Goal: Task Accomplishment & Management: Use online tool/utility

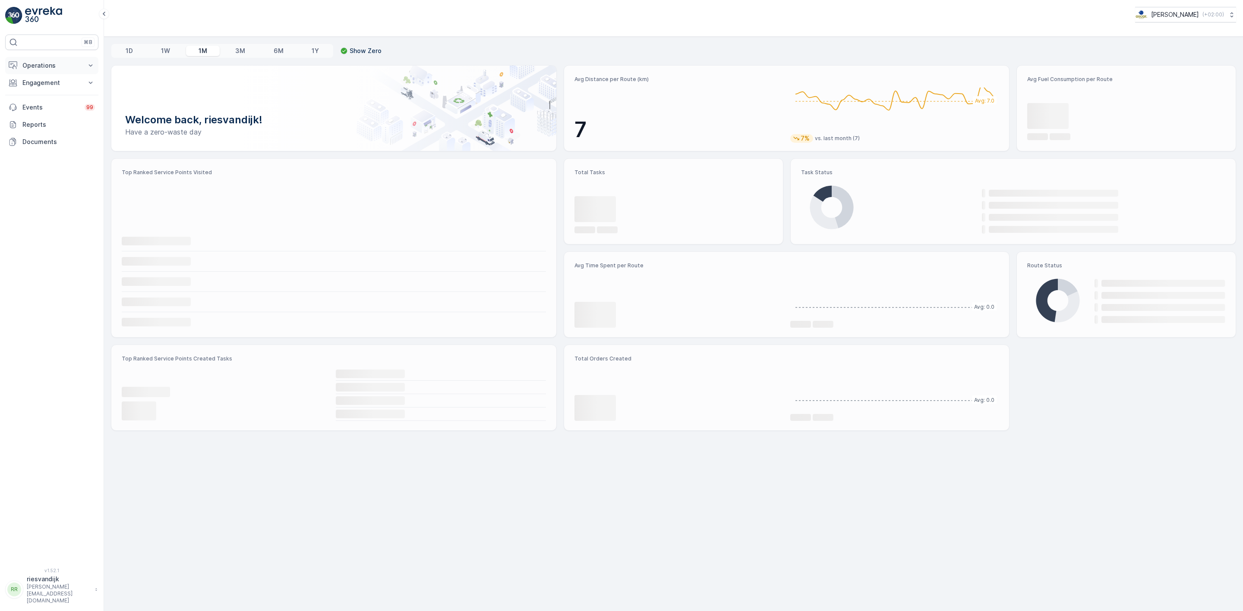
click at [66, 69] on p "Operations" at bounding box center [51, 65] width 59 height 9
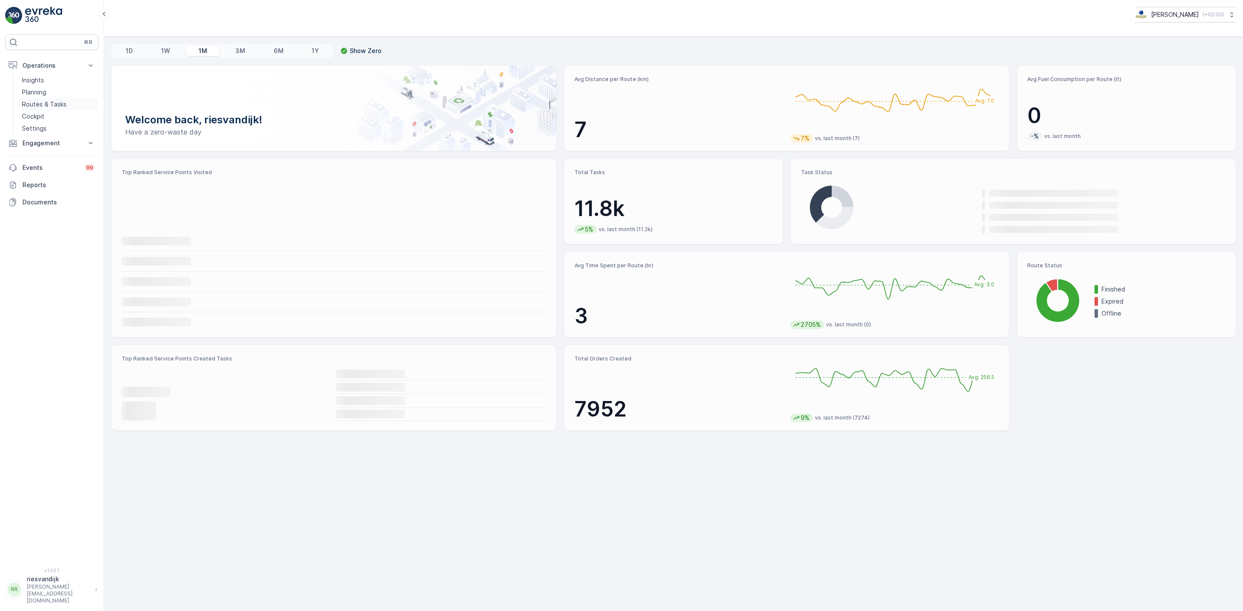
click at [52, 107] on p "Routes & Tasks" at bounding box center [44, 104] width 44 height 9
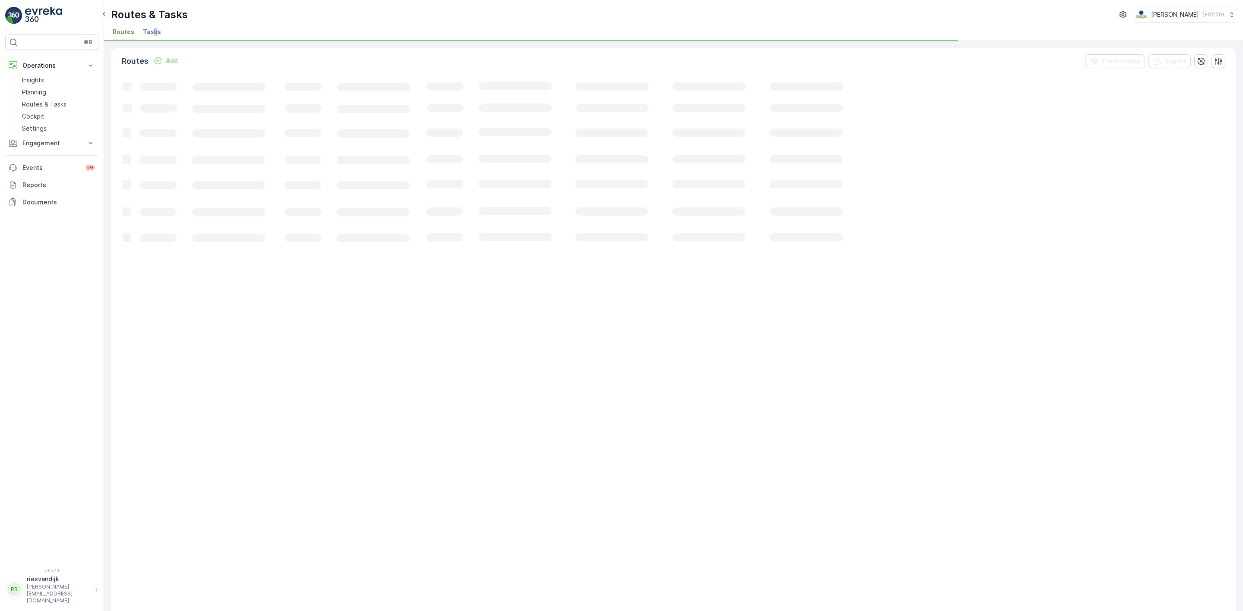
click at [153, 34] on span "Tasks" at bounding box center [152, 32] width 18 height 9
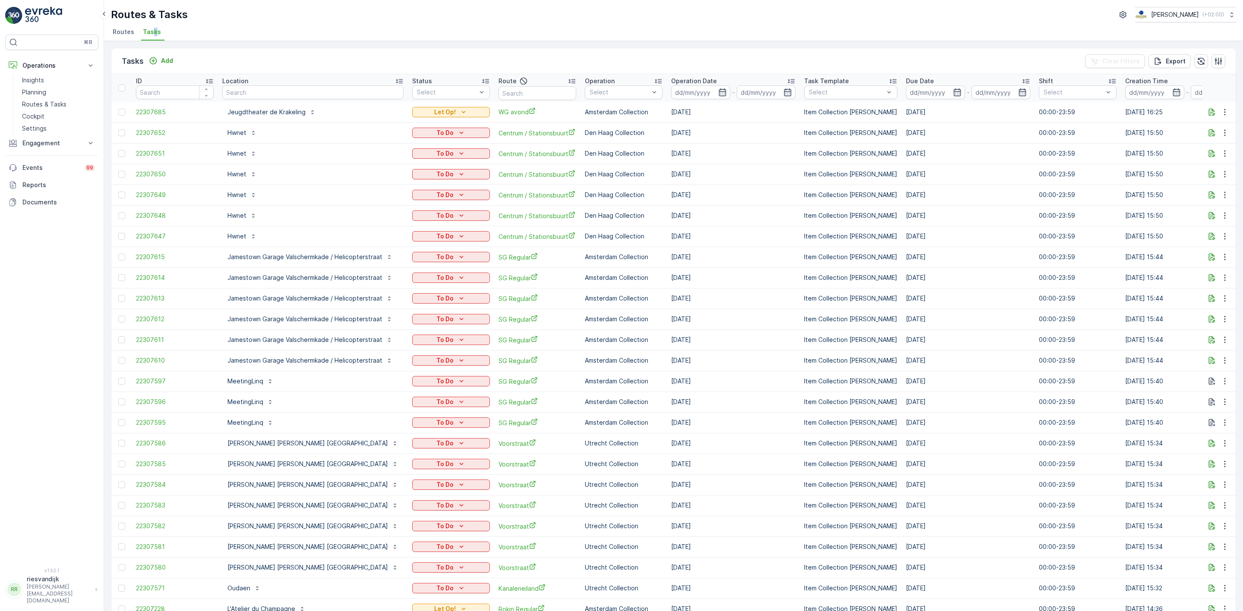
click at [321, 95] on input "text" at bounding box center [312, 92] width 181 height 14
type input "mallejan"
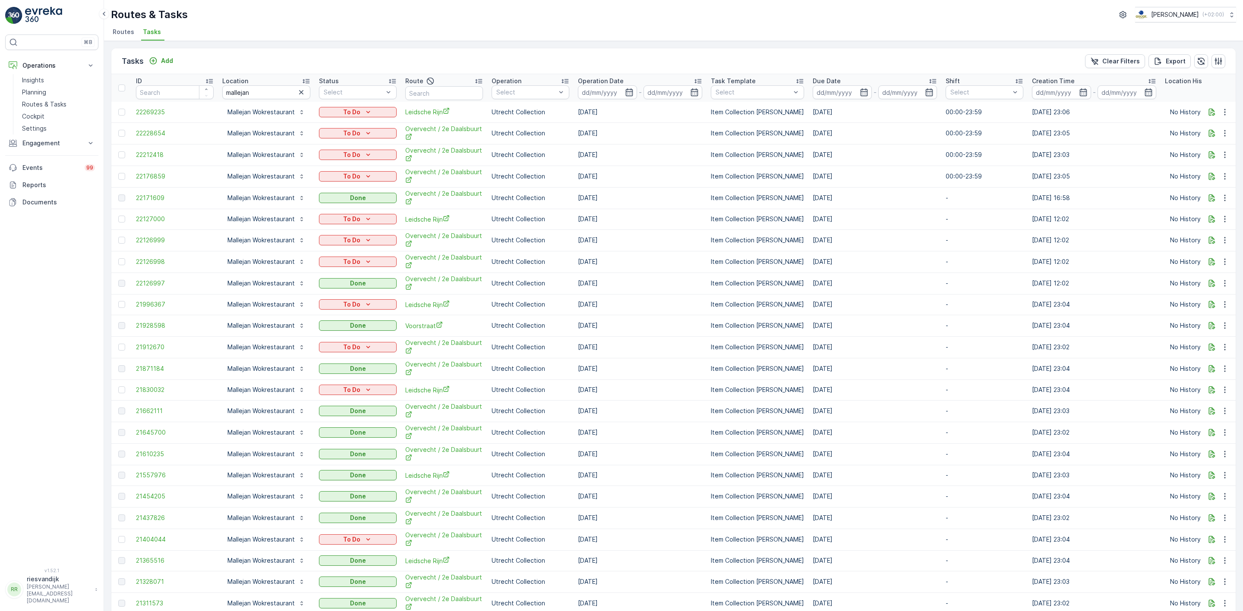
drag, startPoint x: 302, startPoint y: 92, endPoint x: 286, endPoint y: 86, distance: 16.7
click at [303, 91] on icon "button" at bounding box center [301, 92] width 9 height 9
type input "theat"
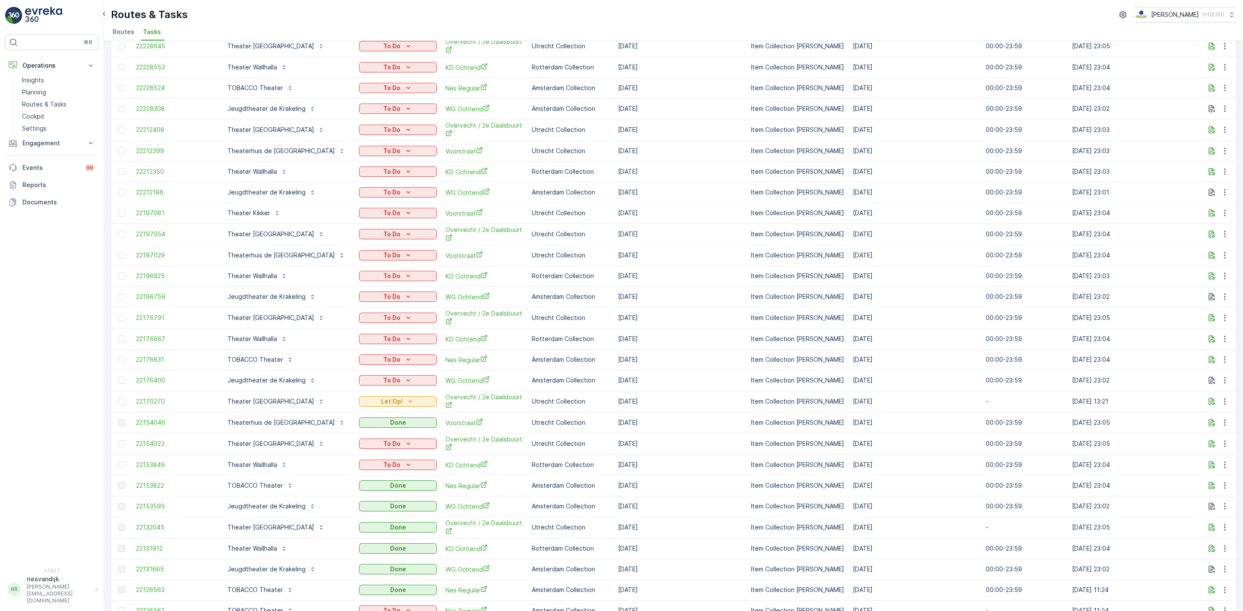
scroll to position [453, 0]
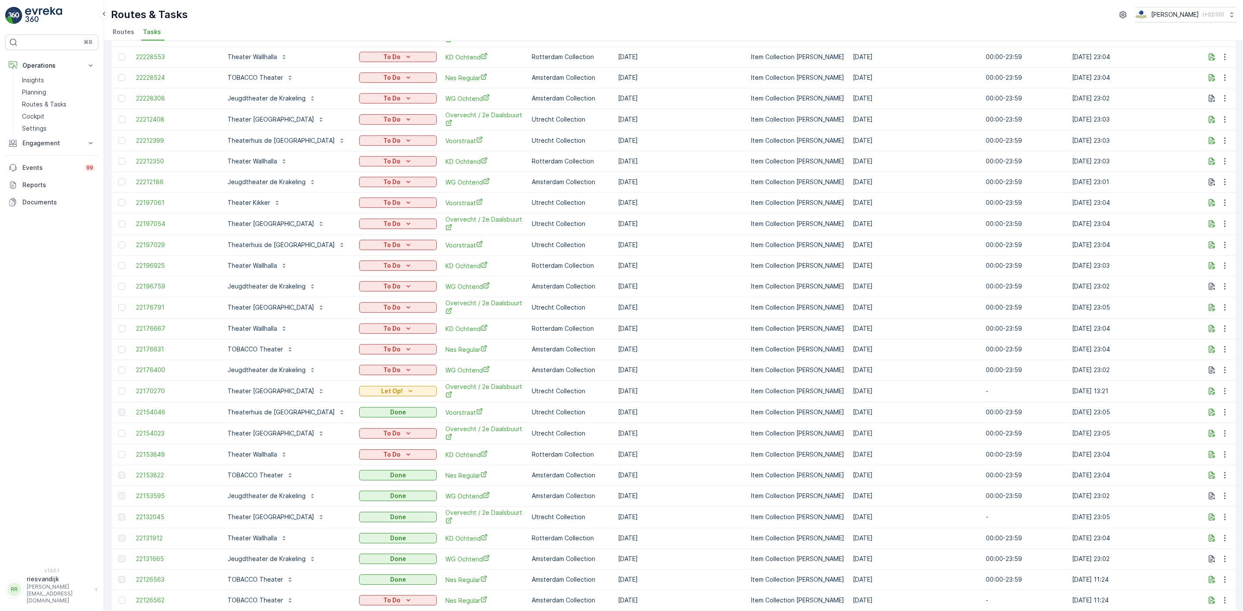
drag, startPoint x: 600, startPoint y: 439, endPoint x: 571, endPoint y: 442, distance: 28.6
click at [571, 442] on tr "22154023 Theater [GEOGRAPHIC_DATA] To Do Overvecht / 2e Daalsbuurt Utrecht Coll…" at bounding box center [802, 434] width 1382 height 22
drag, startPoint x: 637, startPoint y: 476, endPoint x: 688, endPoint y: 517, distance: 64.8
click at [688, 517] on tbody "22307685 Jeugdtheater de Krakeling Let Op! [PERSON_NAME] Amsterdam Collection […" at bounding box center [802, 171] width 1382 height 1045
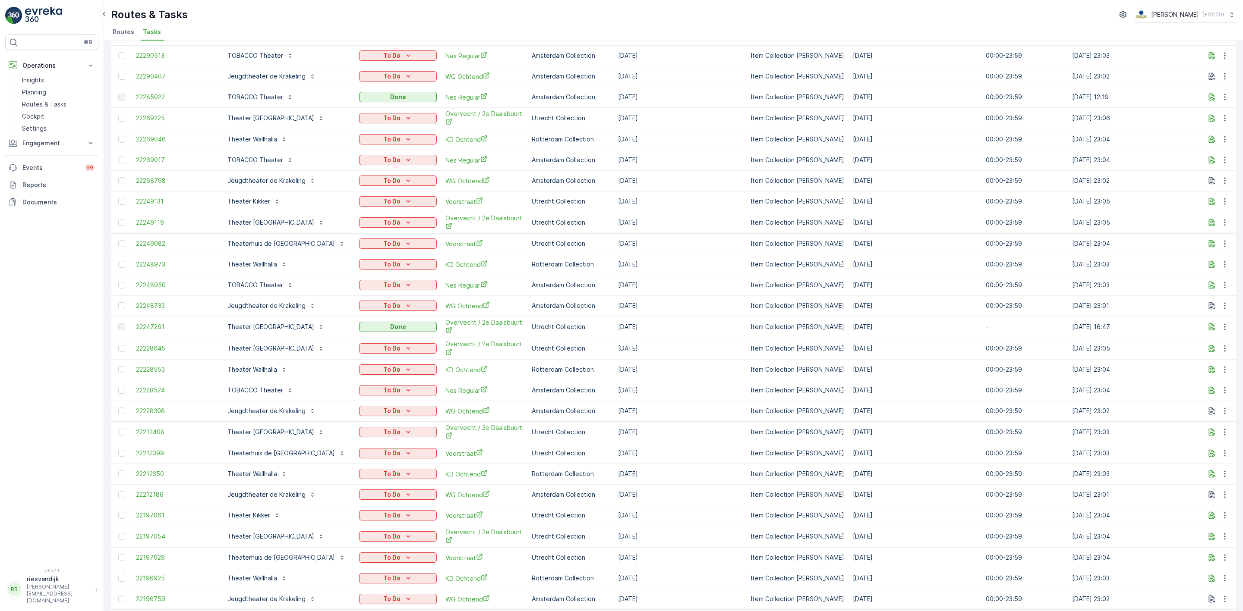
scroll to position [0, 0]
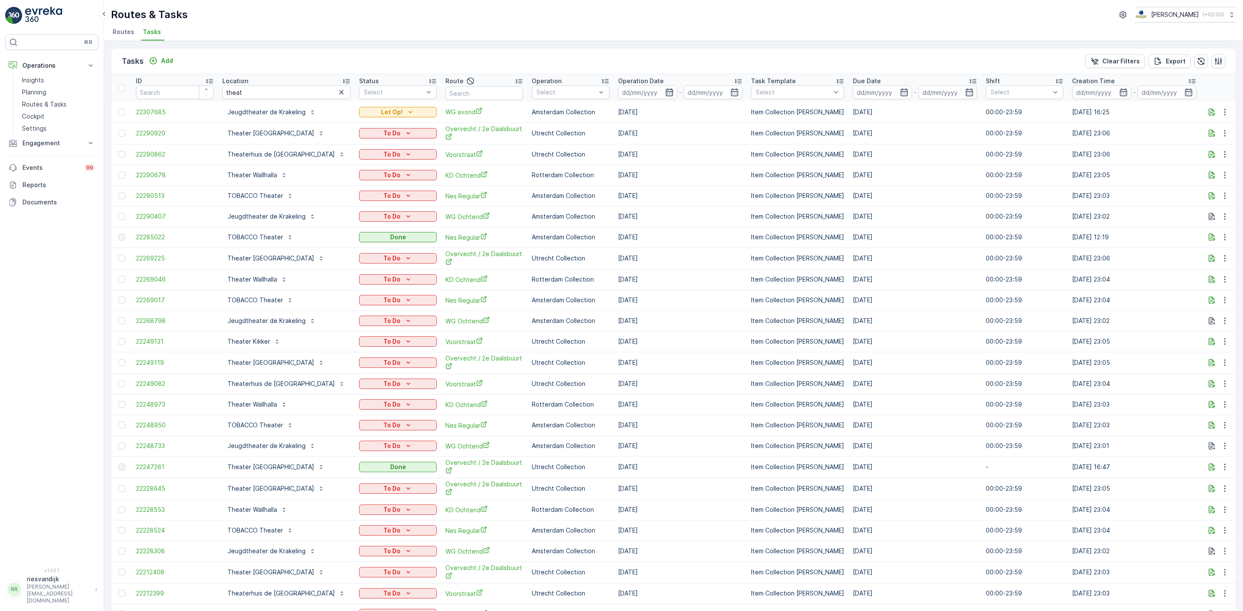
click at [665, 96] on icon "button" at bounding box center [669, 92] width 9 height 9
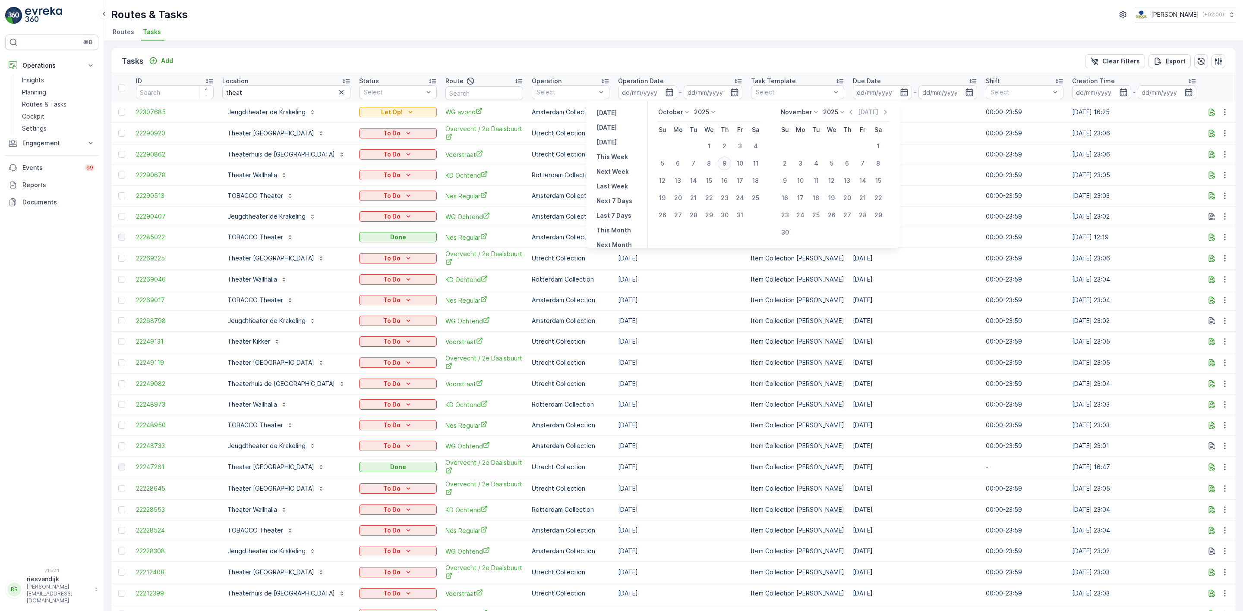
click at [728, 162] on div "9" at bounding box center [725, 164] width 14 height 14
type input "[DATE]"
click at [728, 162] on div "9" at bounding box center [725, 164] width 14 height 14
type input "[DATE]"
click at [728, 162] on div "9" at bounding box center [725, 164] width 14 height 14
